Goal: Transaction & Acquisition: Purchase product/service

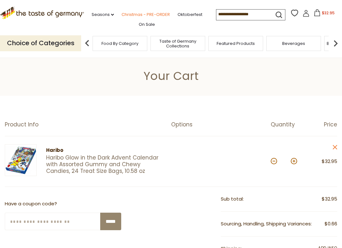
click at [129, 16] on link "Christmas - PRE-ORDER" at bounding box center [145, 14] width 48 height 7
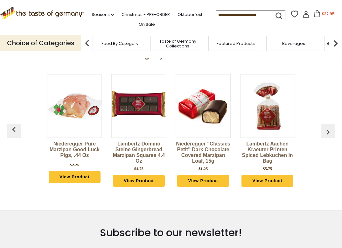
scroll to position [242, 0]
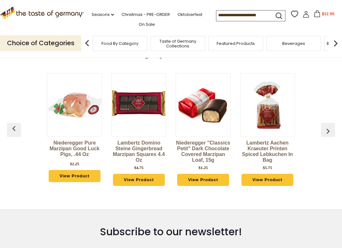
click at [329, 126] on img "button" at bounding box center [328, 131] width 10 height 10
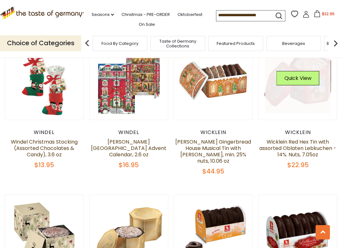
scroll to position [320, 0]
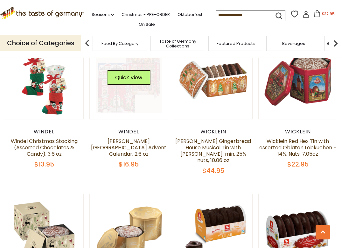
click at [151, 84] on link at bounding box center [129, 80] width 66 height 66
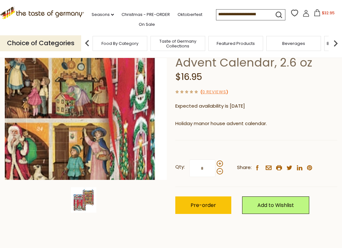
scroll to position [77, 0]
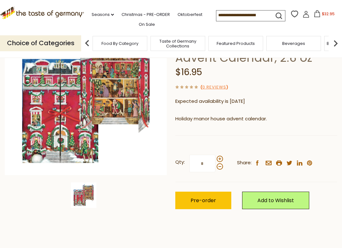
click at [88, 196] on img at bounding box center [83, 194] width 25 height 25
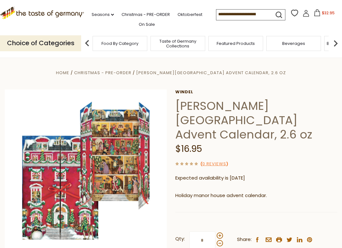
scroll to position [0, 0]
click at [216, 15] on input at bounding box center [243, 14] width 54 height 9
type input "******"
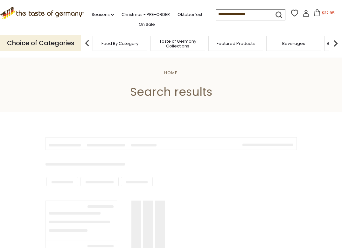
type input "******"
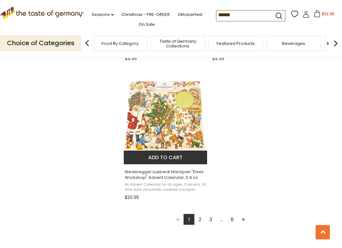
scroll to position [1079, 0]
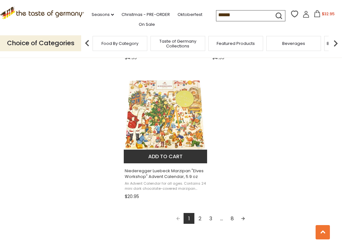
click at [182, 173] on span "Niederegger Luebeck Marzipan "Elves Workshop" Advent Calendar, 5.9 oz" at bounding box center [166, 173] width 82 height 11
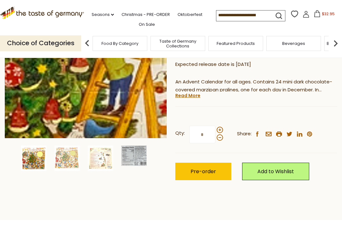
scroll to position [116, 0]
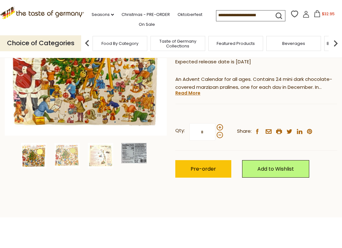
click at [126, 155] on img at bounding box center [133, 153] width 25 height 20
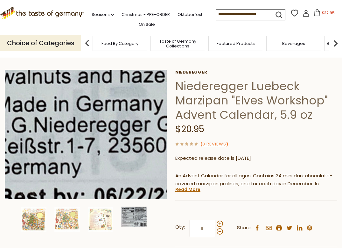
scroll to position [19, 0]
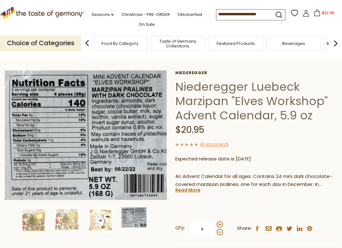
click at [106, 223] on img at bounding box center [100, 219] width 25 height 25
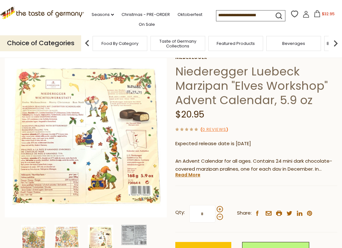
scroll to position [41, 0]
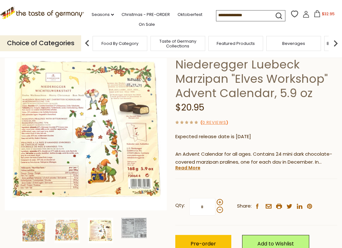
click at [104, 233] on img at bounding box center [100, 230] width 25 height 25
click at [73, 232] on img at bounding box center [66, 230] width 25 height 25
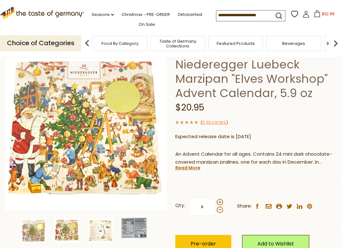
click at [128, 226] on img at bounding box center [133, 228] width 25 height 20
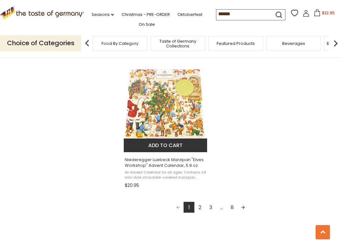
scroll to position [1109, 0]
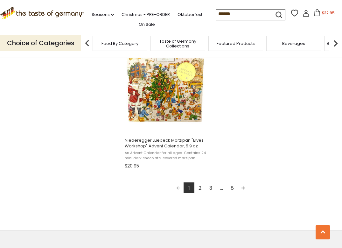
click at [200, 187] on link "2" at bounding box center [199, 187] width 11 height 11
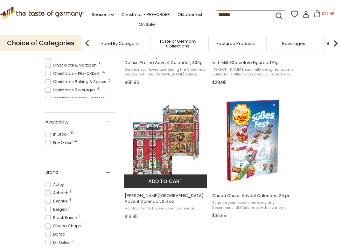
scroll to position [223, 0]
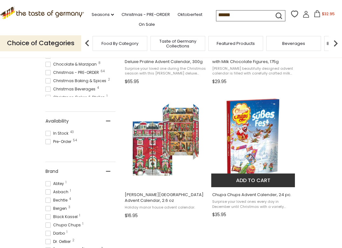
click at [236, 155] on img "Chupa Chups Advent Calender, 24 pc." at bounding box center [253, 139] width 84 height 84
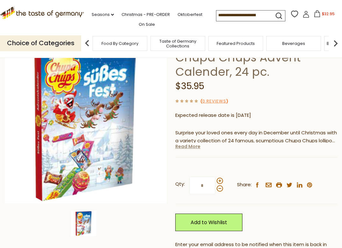
scroll to position [55, 0]
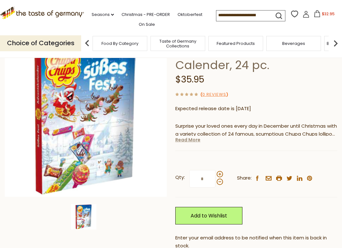
click at [191, 139] on link "Read More" at bounding box center [187, 139] width 25 height 6
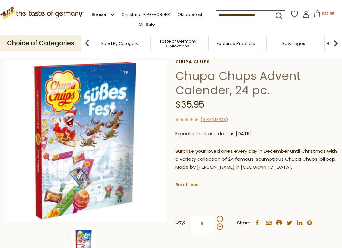
scroll to position [30, 0]
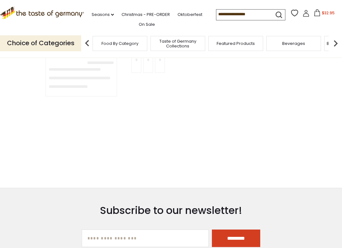
type input "******"
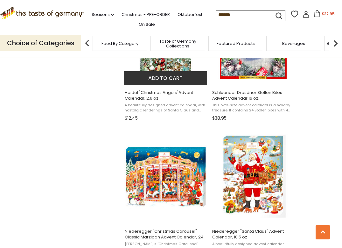
scroll to position [876, 0]
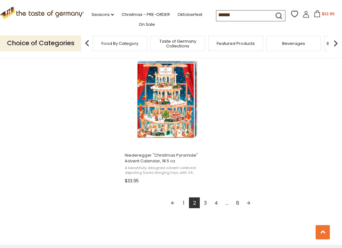
click at [206, 198] on link "3" at bounding box center [205, 202] width 11 height 11
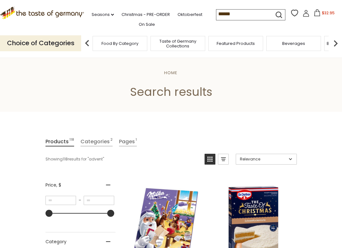
click at [164, 219] on img "Milka" at bounding box center [166, 223] width 84 height 84
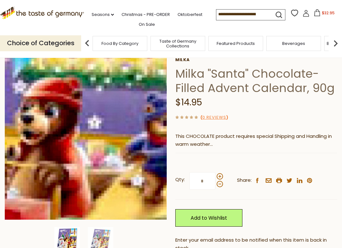
scroll to position [38, 0]
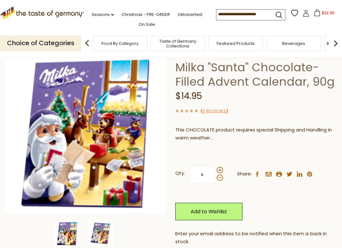
click at [100, 231] on img at bounding box center [100, 232] width 25 height 25
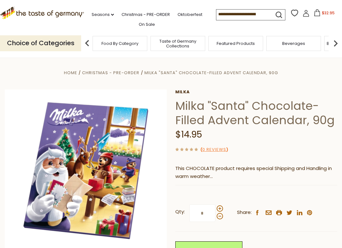
scroll to position [0, 0]
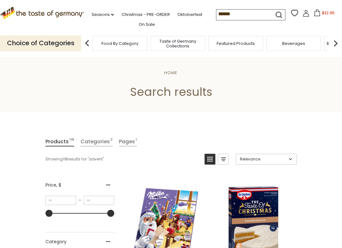
scroll to position [945, 0]
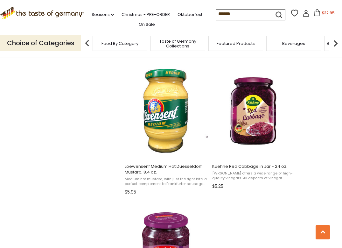
scroll to position [680, 0]
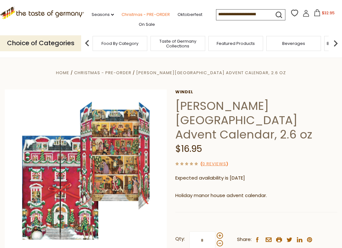
click at [158, 14] on link "Christmas - PRE-ORDER" at bounding box center [145, 14] width 48 height 7
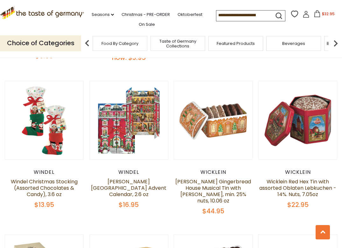
scroll to position [281, 0]
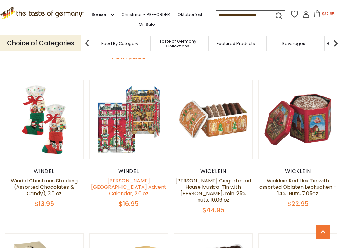
click at [150, 186] on link "[PERSON_NAME][GEOGRAPHIC_DATA] Advent Calendar, 2.6 oz" at bounding box center [128, 187] width 75 height 20
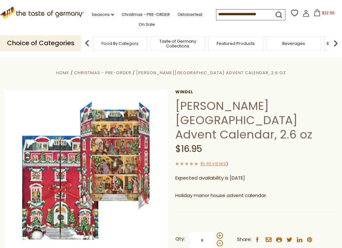
click at [314, 12] on icon at bounding box center [317, 12] width 7 height 7
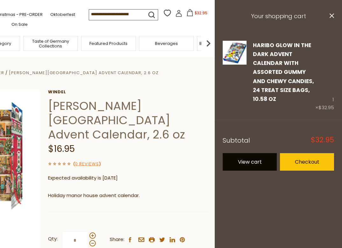
click at [266, 165] on link "View cart" at bounding box center [250, 161] width 54 height 17
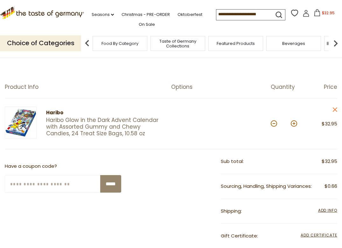
scroll to position [39, 0]
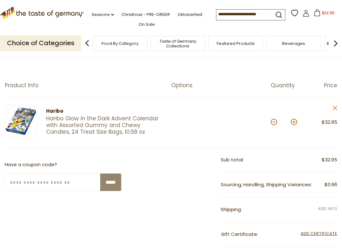
click at [320, 206] on span "Add Info" at bounding box center [327, 208] width 19 height 5
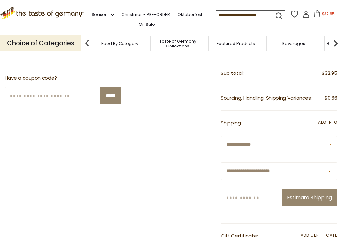
scroll to position [128, 0]
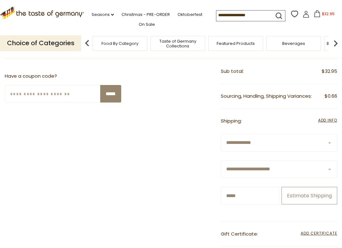
type input "*****"
click at [293, 204] on button "Estimate Shipping" at bounding box center [309, 195] width 56 height 17
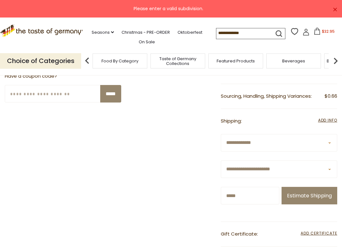
select select "**"
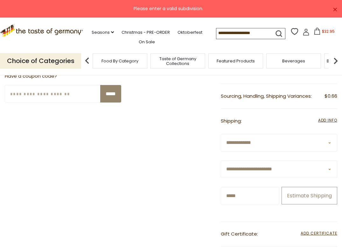
click at [296, 204] on button "Estimate Shipping" at bounding box center [309, 195] width 56 height 17
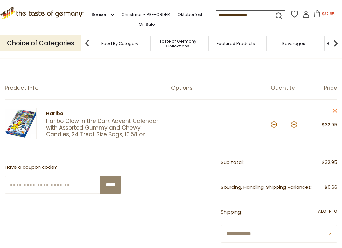
scroll to position [36, 0]
click at [217, 14] on input at bounding box center [243, 14] width 54 height 9
type input "******"
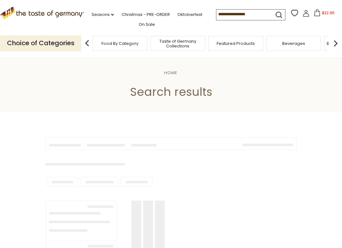
type input "******"
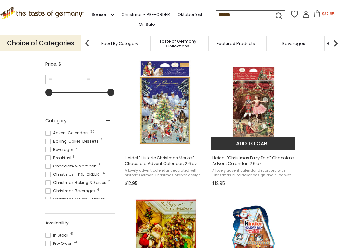
scroll to position [121, 0]
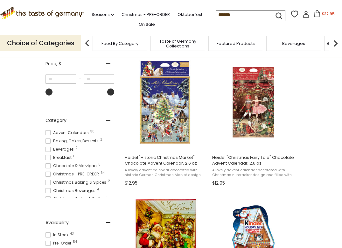
click at [322, 13] on span "$32.95" at bounding box center [328, 13] width 13 height 5
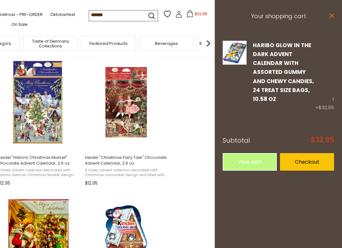
click at [333, 16] on icon "close" at bounding box center [331, 15] width 5 height 5
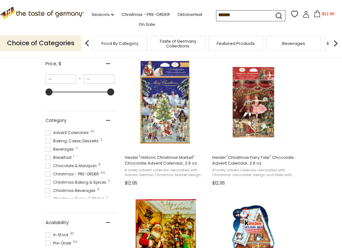
click at [322, 15] on span "$32.95" at bounding box center [328, 13] width 13 height 5
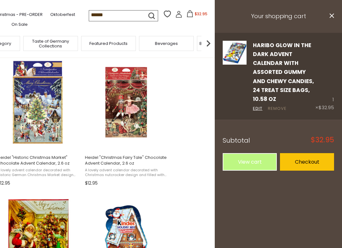
click at [272, 107] on link "Remove" at bounding box center [277, 108] width 19 height 7
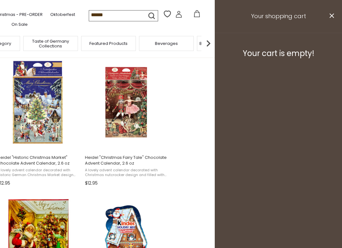
click at [334, 18] on h3 "Your shopping cart" at bounding box center [278, 16] width 127 height 33
click at [332, 17] on icon "close" at bounding box center [331, 15] width 5 height 5
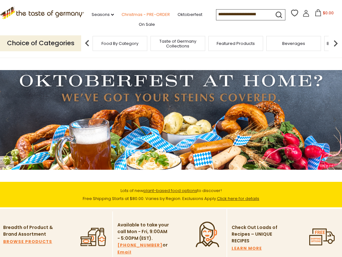
click at [160, 12] on link "Christmas - PRE-ORDER" at bounding box center [145, 14] width 48 height 7
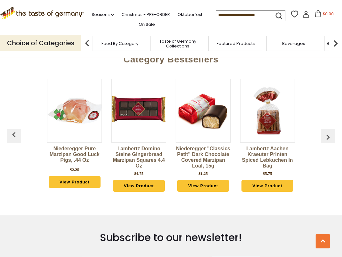
scroll to position [1610, 0]
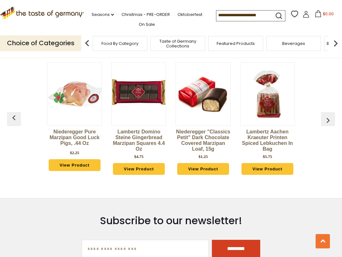
click at [331, 121] on img "button" at bounding box center [328, 120] width 10 height 10
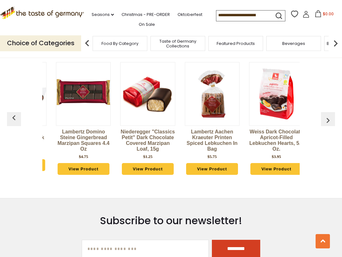
scroll to position [0, 64]
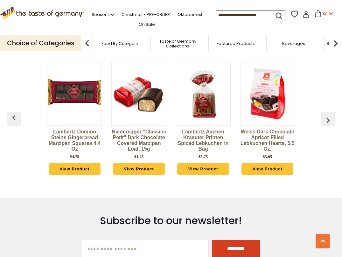
click at [331, 121] on img "button" at bounding box center [328, 120] width 10 height 10
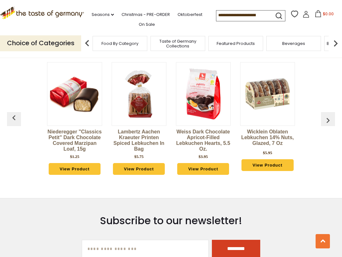
click at [331, 121] on img "button" at bounding box center [328, 120] width 10 height 10
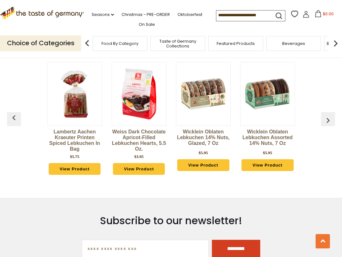
click at [331, 121] on img "button" at bounding box center [328, 120] width 10 height 10
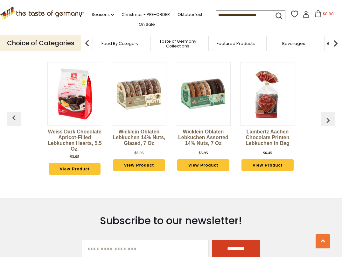
click at [331, 121] on img "button" at bounding box center [328, 120] width 10 height 10
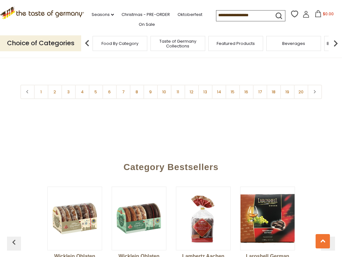
scroll to position [1459, 0]
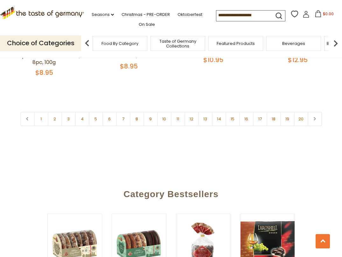
click at [315, 120] on icon at bounding box center [315, 118] width 4 height 3
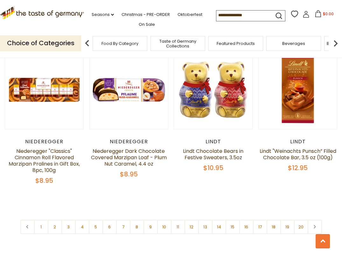
scroll to position [1358, 0]
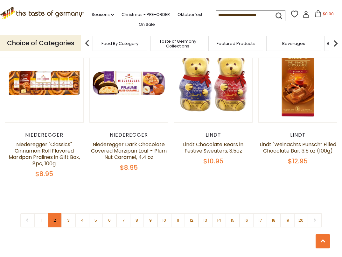
click at [52, 221] on link "2" at bounding box center [55, 220] width 14 height 14
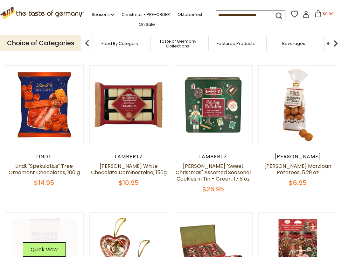
scroll to position [144, 0]
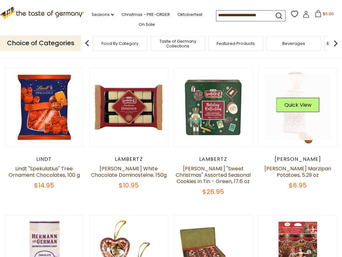
click at [296, 120] on link at bounding box center [298, 107] width 66 height 66
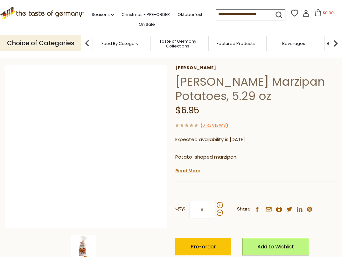
scroll to position [26, 0]
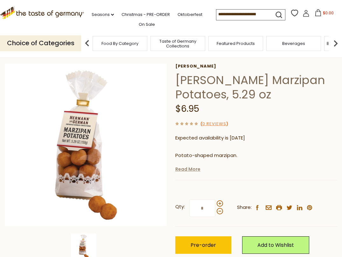
click at [188, 168] on link "Read More" at bounding box center [187, 169] width 25 height 6
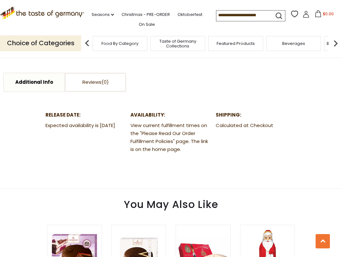
scroll to position [327, 0]
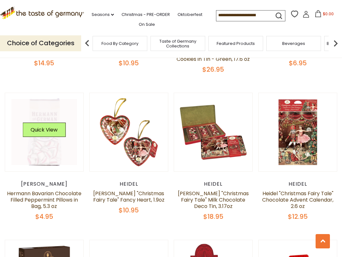
scroll to position [267, 0]
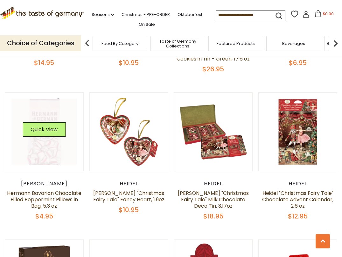
click at [51, 157] on link at bounding box center [44, 132] width 66 height 66
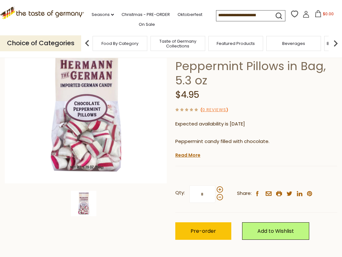
scroll to position [69, 0]
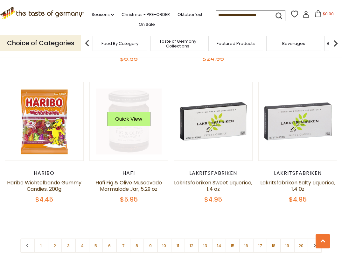
scroll to position [1337, 0]
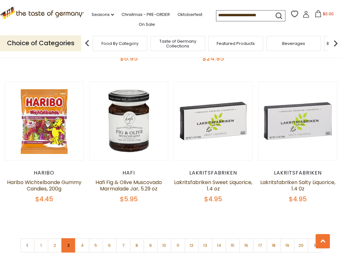
click at [67, 238] on link "3" at bounding box center [68, 245] width 14 height 14
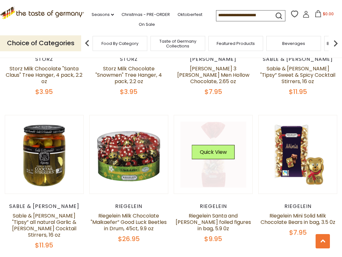
scroll to position [1274, 0]
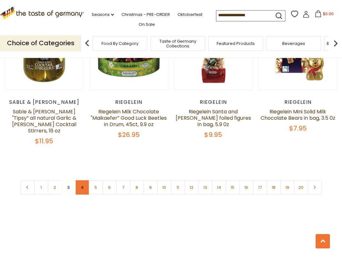
click at [80, 183] on link "4" at bounding box center [82, 187] width 14 height 14
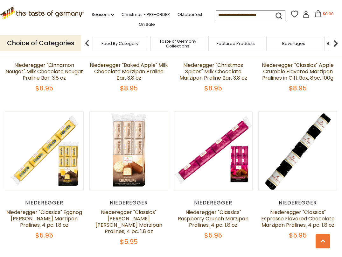
scroll to position [1277, 0]
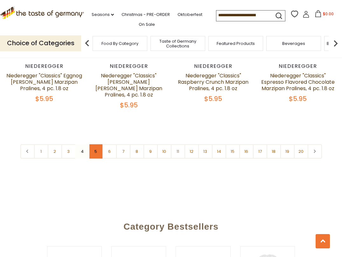
click at [96, 144] on link "5" at bounding box center [96, 151] width 14 height 14
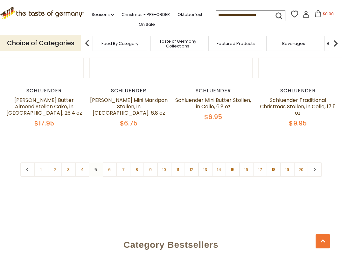
scroll to position [1415, 0]
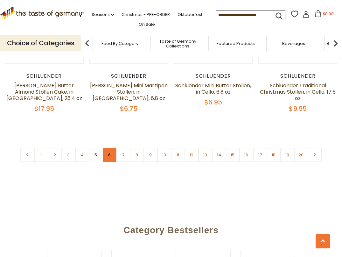
click at [107, 148] on link "6" at bounding box center [109, 155] width 14 height 14
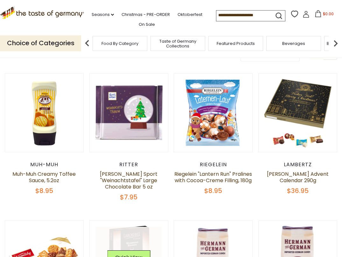
scroll to position [139, 0]
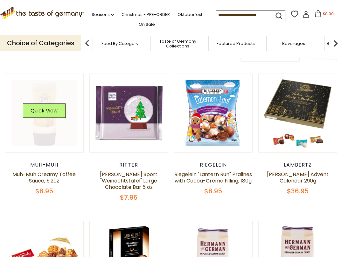
click at [54, 125] on link at bounding box center [44, 113] width 66 height 66
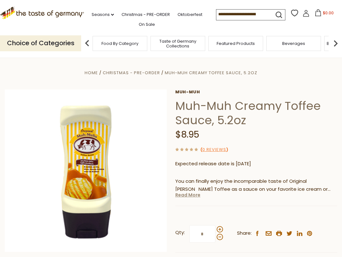
click at [183, 196] on link "Read More" at bounding box center [187, 194] width 25 height 6
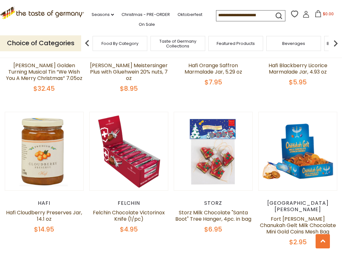
scroll to position [682, 0]
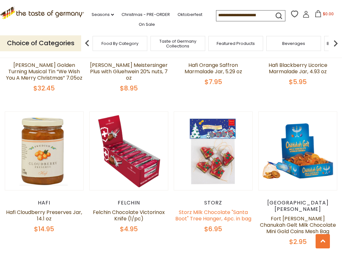
click at [201, 208] on link "Storz Milk Chocolate "Santa Boot" Tree Hanger, 4pc. in bag" at bounding box center [213, 215] width 76 height 14
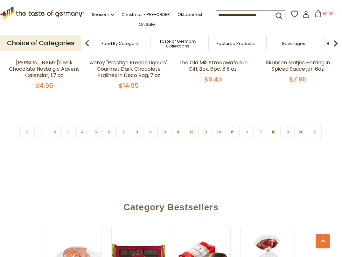
scroll to position [1423, 0]
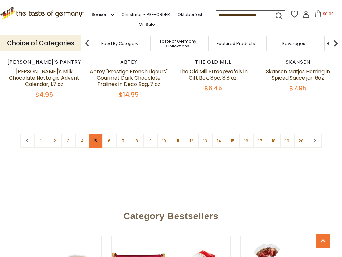
click at [98, 134] on link "5" at bounding box center [96, 141] width 14 height 14
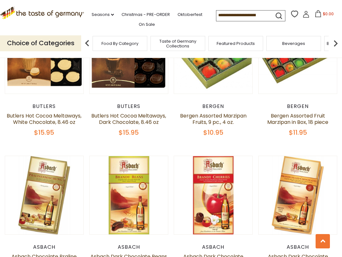
scroll to position [478, 0]
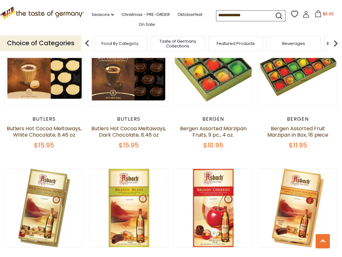
click at [216, 15] on input at bounding box center [243, 14] width 54 height 9
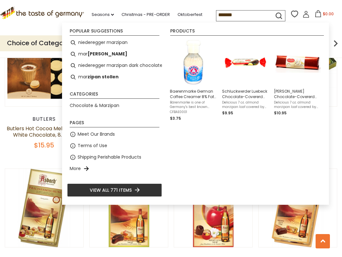
type input "********"
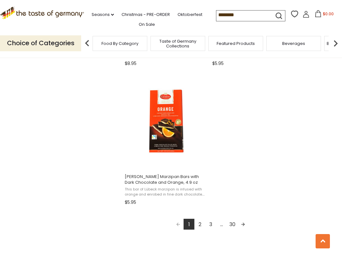
scroll to position [1075, 0]
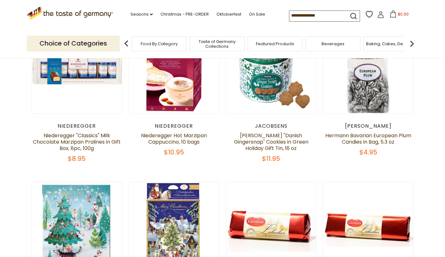
scroll to position [203, 0]
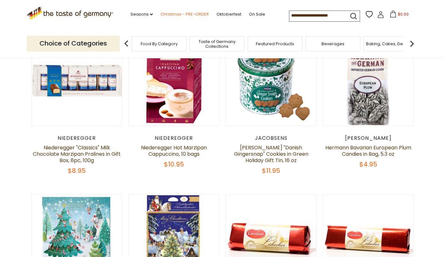
click at [163, 15] on link "Christmas - PRE-ORDER" at bounding box center [184, 14] width 48 height 7
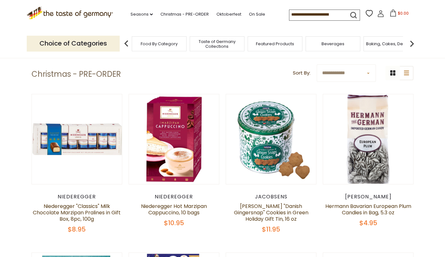
scroll to position [145, 0]
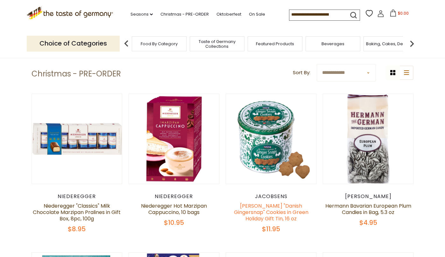
click at [257, 208] on link "[PERSON_NAME] "Danish Gingersnap" Cookies in Green Holiday Gift Tin, 16 oz" at bounding box center [271, 212] width 74 height 20
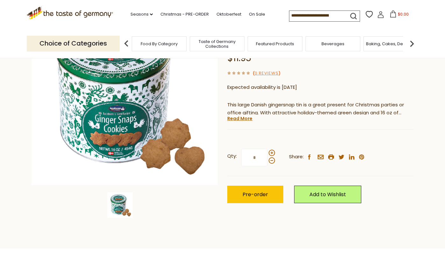
scroll to position [92, 0]
click at [248, 116] on link "Read More" at bounding box center [239, 118] width 25 height 6
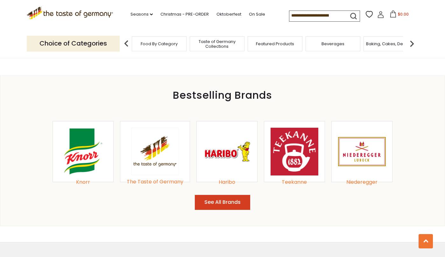
scroll to position [678, 0]
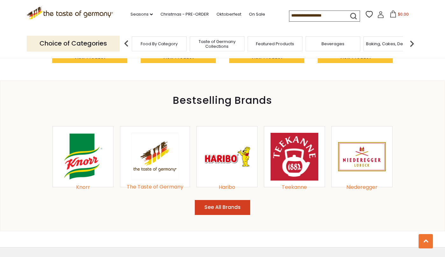
click at [225, 183] on div "Haribo" at bounding box center [227, 187] width 48 height 9
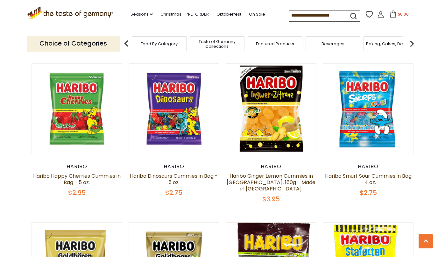
scroll to position [525, 0]
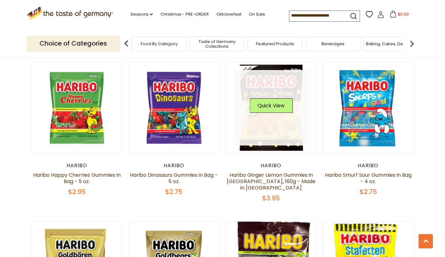
click at [255, 115] on link at bounding box center [271, 108] width 76 height 76
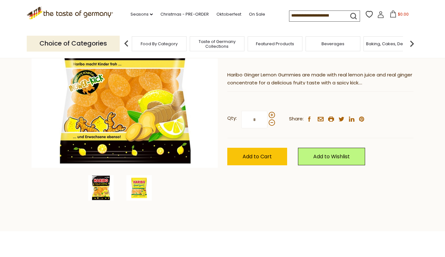
scroll to position [110, 0]
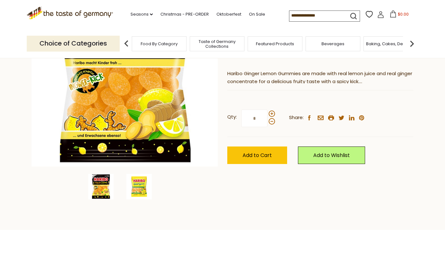
click at [139, 188] on img at bounding box center [138, 186] width 25 height 25
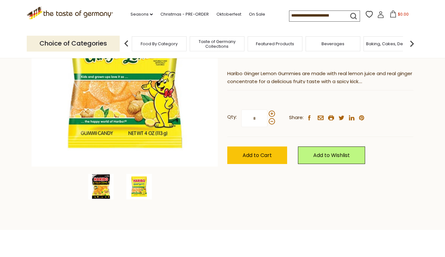
click at [105, 186] on img at bounding box center [100, 186] width 25 height 25
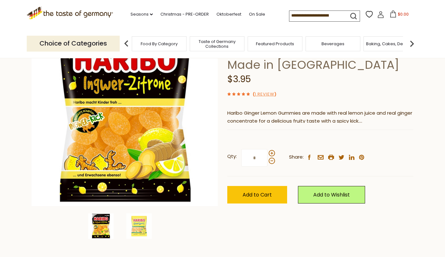
scroll to position [78, 0]
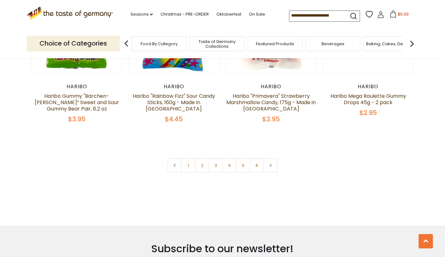
scroll to position [1393, 0]
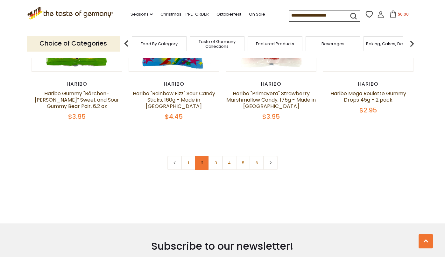
click at [201, 155] on link "2" at bounding box center [202, 162] width 14 height 14
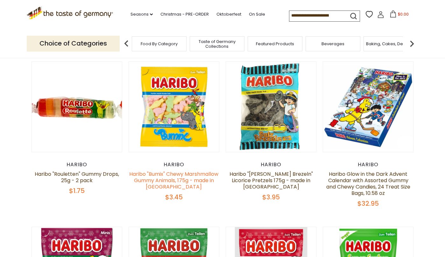
scroll to position [36, 0]
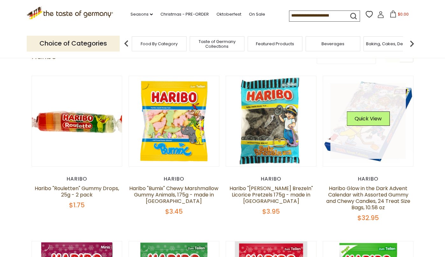
click at [348, 139] on link at bounding box center [368, 121] width 76 height 76
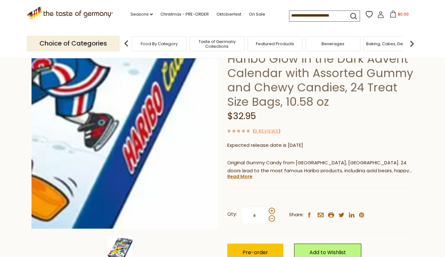
scroll to position [60, 0]
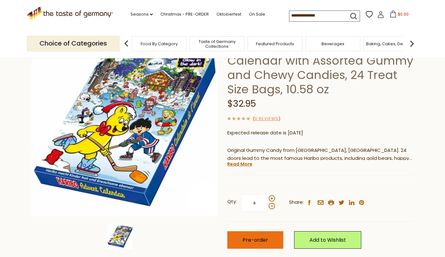
click at [246, 237] on span "Pre-order" at bounding box center [254, 239] width 25 height 7
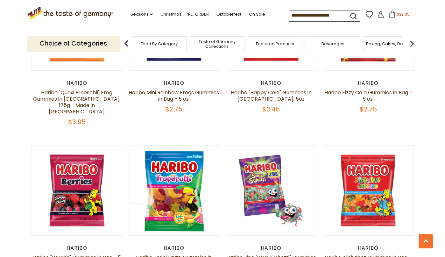
scroll to position [285, 0]
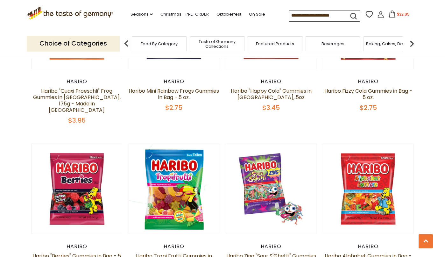
click at [397, 14] on span "$32.95" at bounding box center [403, 13] width 13 height 5
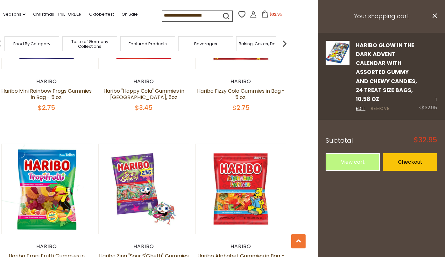
click at [385, 105] on link "Remove" at bounding box center [379, 108] width 19 height 7
